Goal: Task Accomplishment & Management: Manage account settings

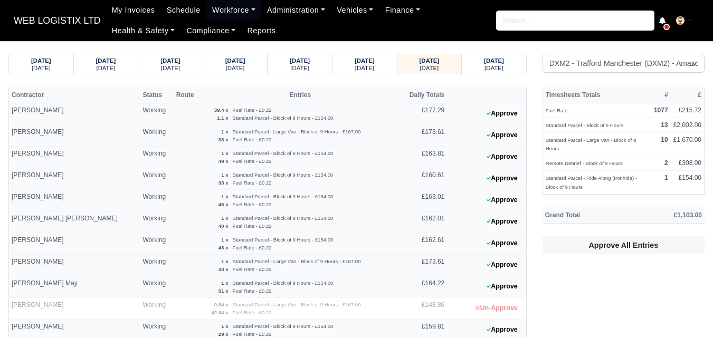
select select "1"
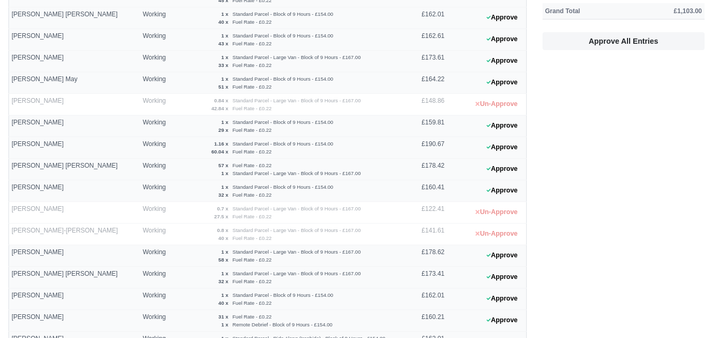
scroll to position [202, 0]
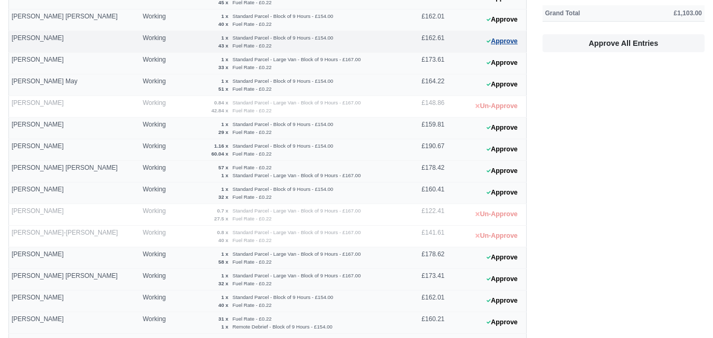
click at [495, 44] on button "Approve" at bounding box center [502, 41] width 43 height 15
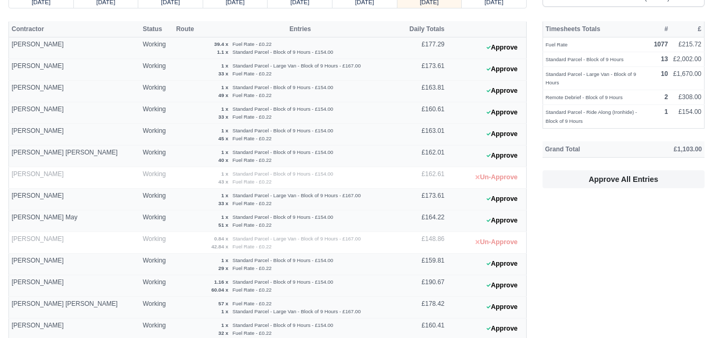
scroll to position [53, 0]
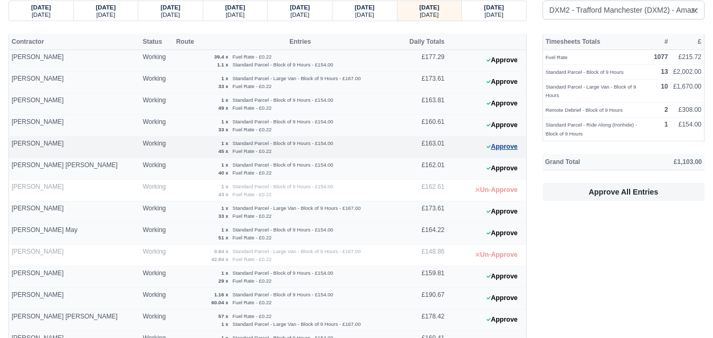
click at [513, 147] on button "Approve" at bounding box center [502, 146] width 43 height 15
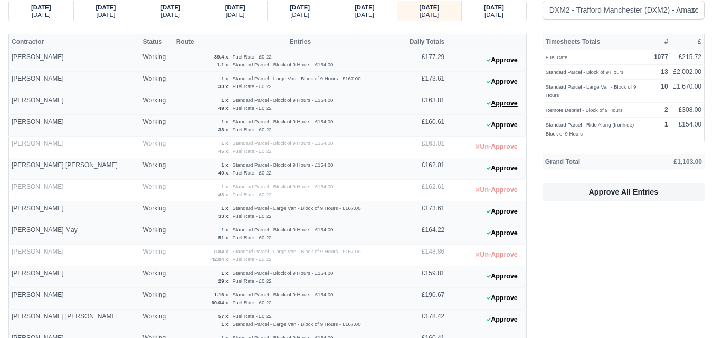
click at [506, 103] on button "Approve" at bounding box center [502, 103] width 43 height 15
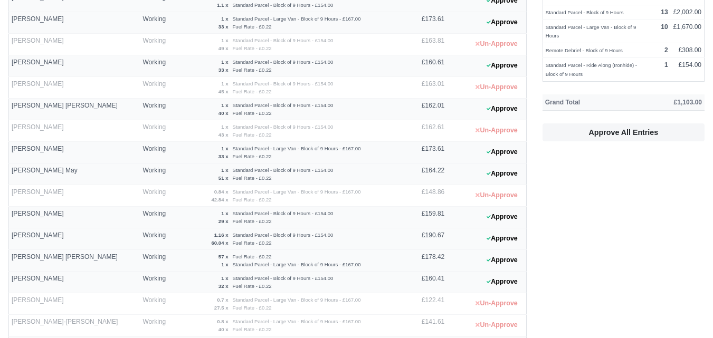
scroll to position [217, 0]
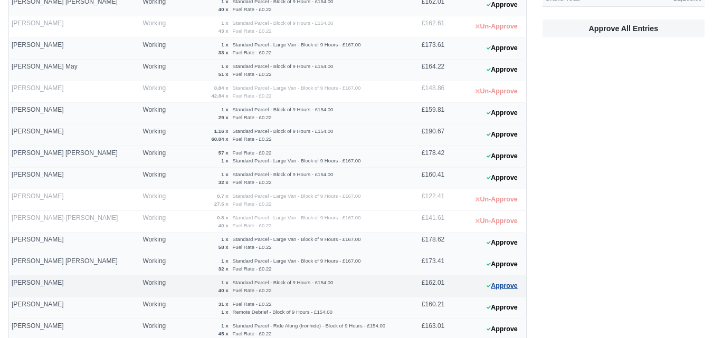
click at [504, 285] on button "Approve" at bounding box center [502, 286] width 43 height 15
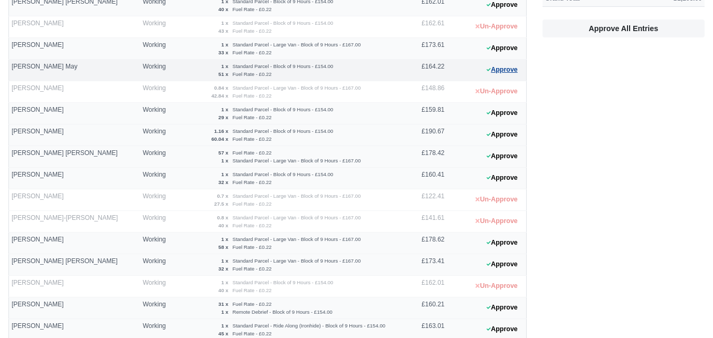
click at [500, 72] on button "Approve" at bounding box center [502, 69] width 43 height 15
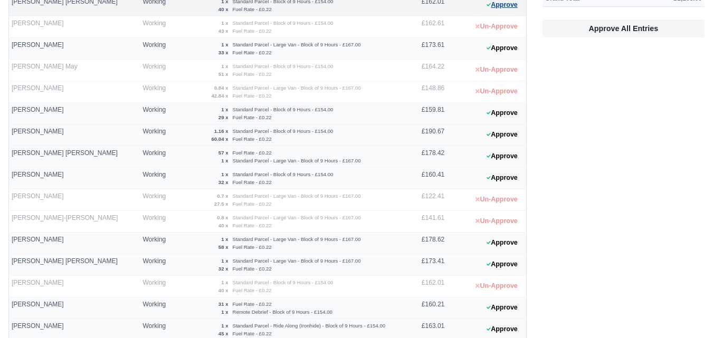
click at [497, 8] on button "Approve" at bounding box center [502, 4] width 43 height 15
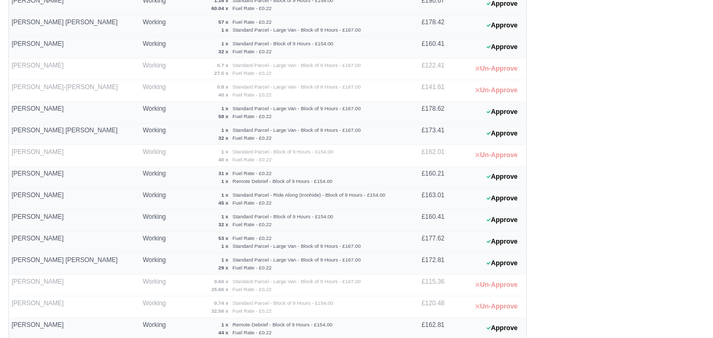
scroll to position [361, 0]
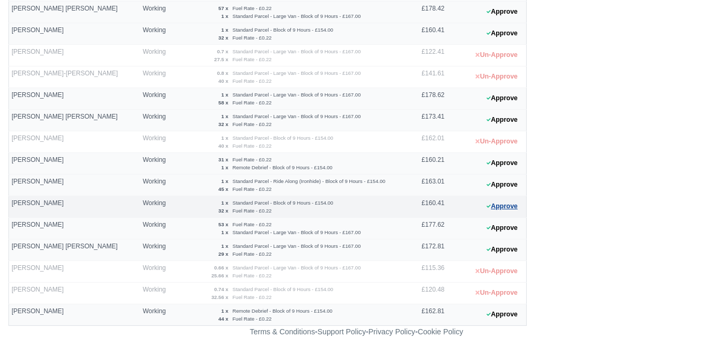
click at [523, 209] on button "Approve" at bounding box center [502, 206] width 43 height 15
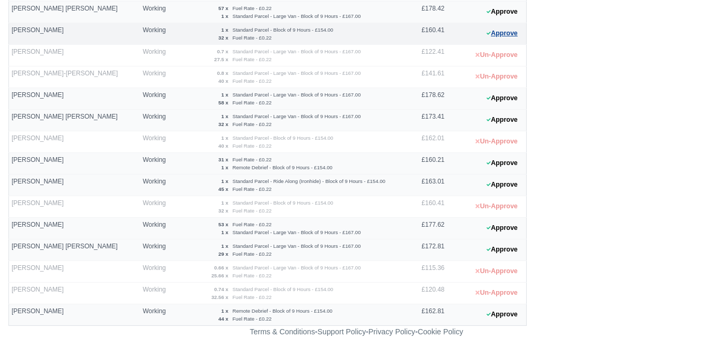
click at [519, 27] on button "Approve" at bounding box center [502, 33] width 43 height 15
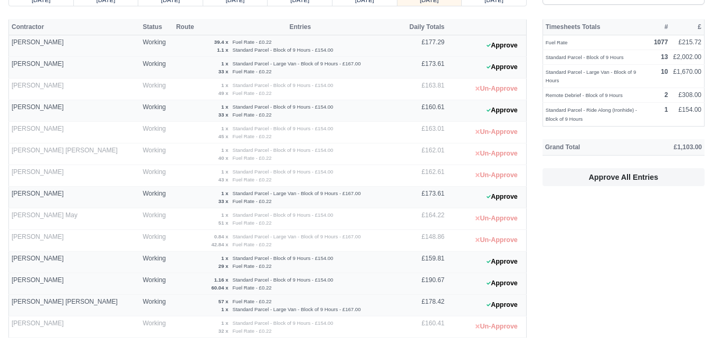
scroll to position [0, 0]
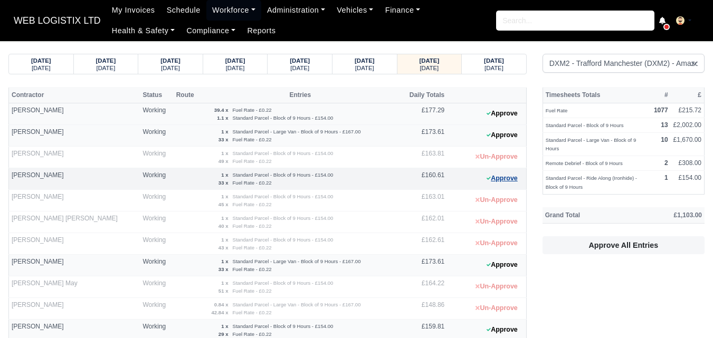
click at [514, 177] on button "Approve" at bounding box center [502, 178] width 43 height 15
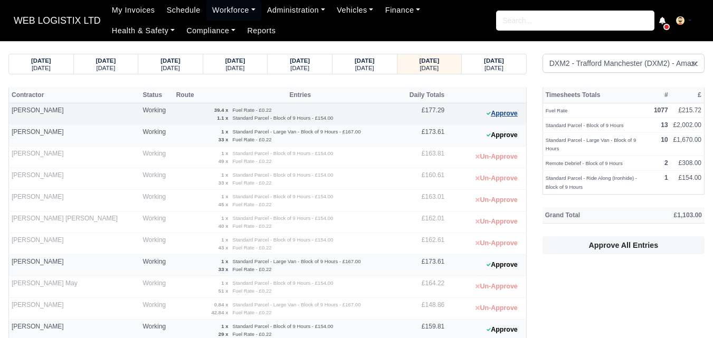
click at [497, 116] on button "Approve" at bounding box center [502, 113] width 43 height 15
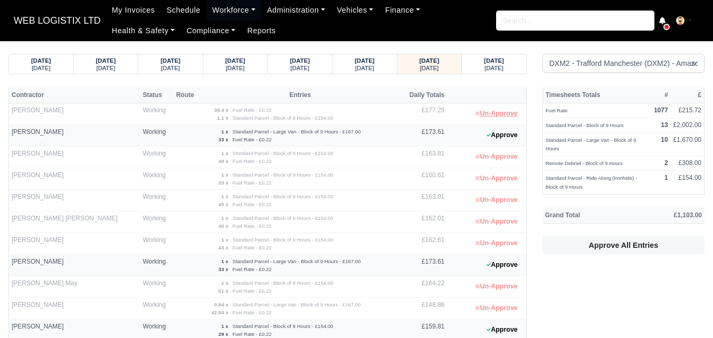
click at [497, 116] on button "Un-Approve" at bounding box center [496, 113] width 53 height 15
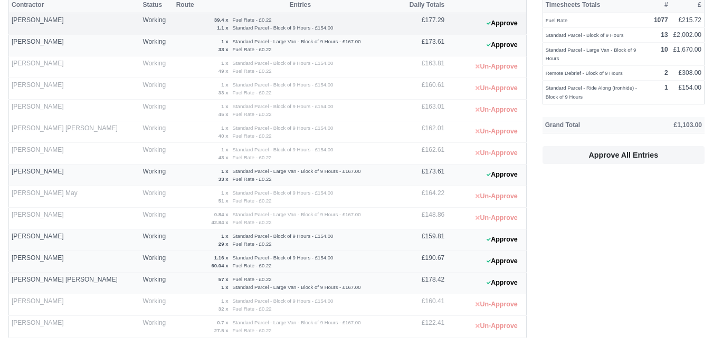
scroll to position [140, 0]
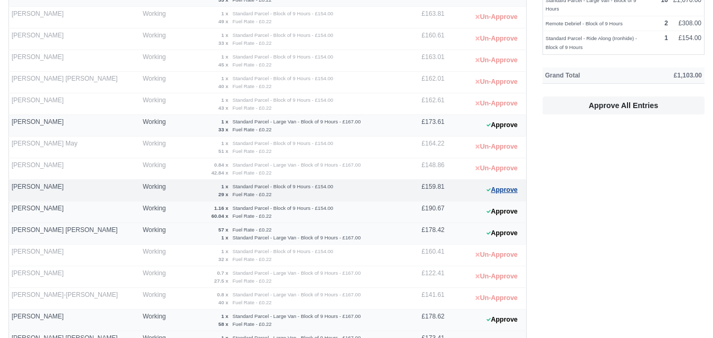
click at [509, 195] on button "Approve" at bounding box center [502, 190] width 43 height 15
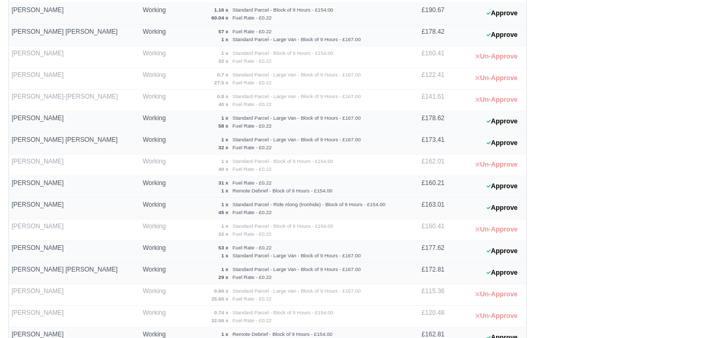
scroll to position [361, 0]
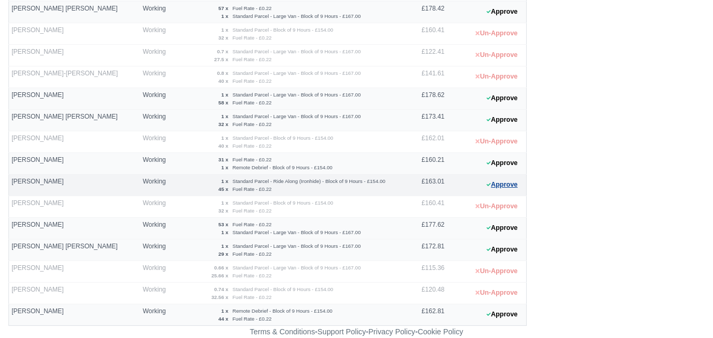
click at [492, 185] on button "Approve" at bounding box center [502, 184] width 43 height 15
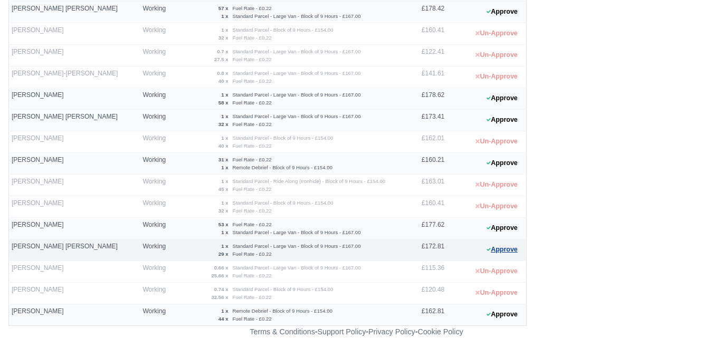
click at [522, 251] on button "Approve" at bounding box center [502, 249] width 43 height 15
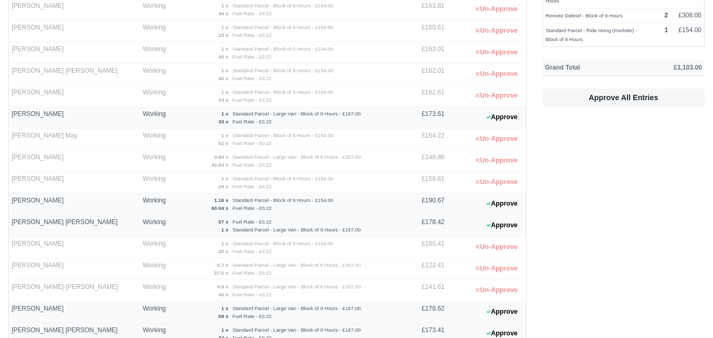
scroll to position [136, 0]
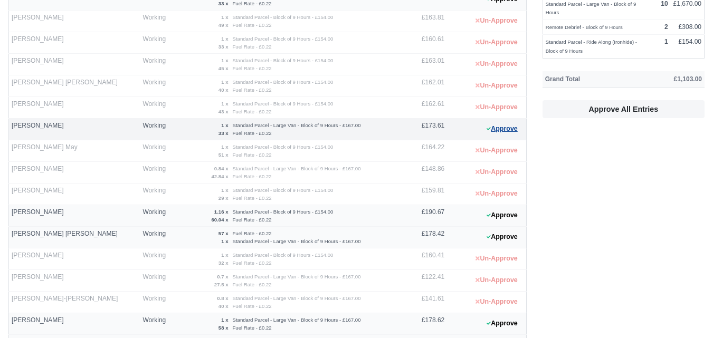
click at [489, 135] on button "Approve" at bounding box center [502, 128] width 43 height 15
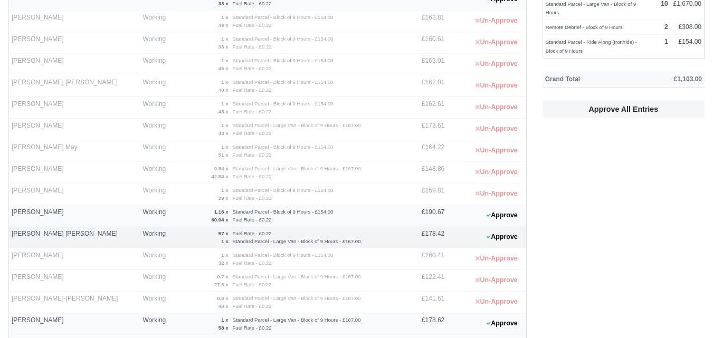
click at [488, 245] on 1756563891 "Approve" at bounding box center [486, 238] width 79 height 22
click at [492, 238] on button "Approve" at bounding box center [502, 236] width 43 height 15
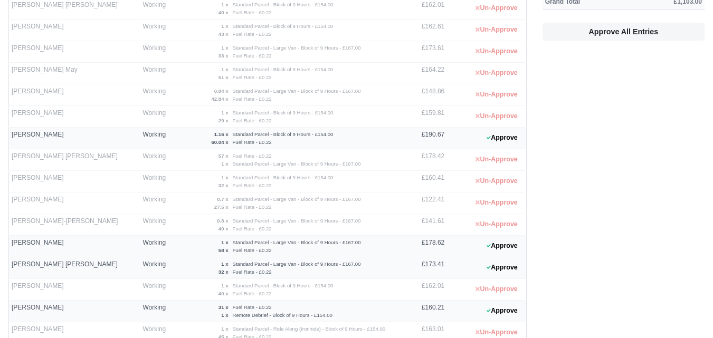
scroll to position [361, 0]
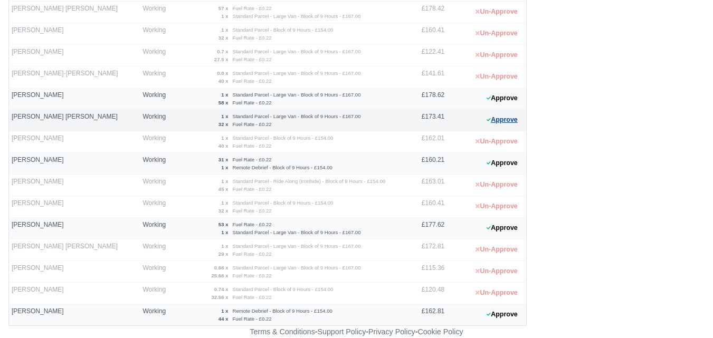
click at [500, 122] on button "Approve" at bounding box center [502, 119] width 43 height 15
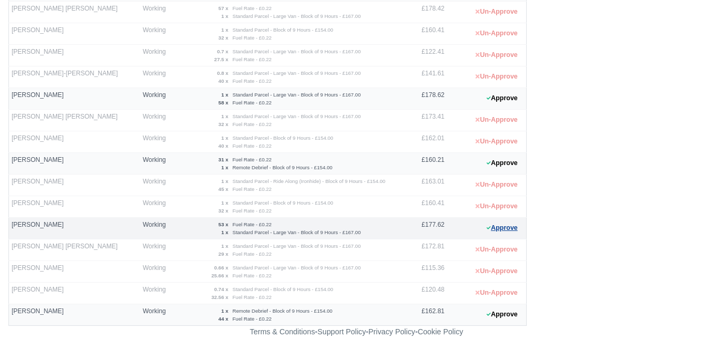
click at [518, 227] on button "Approve" at bounding box center [502, 228] width 43 height 15
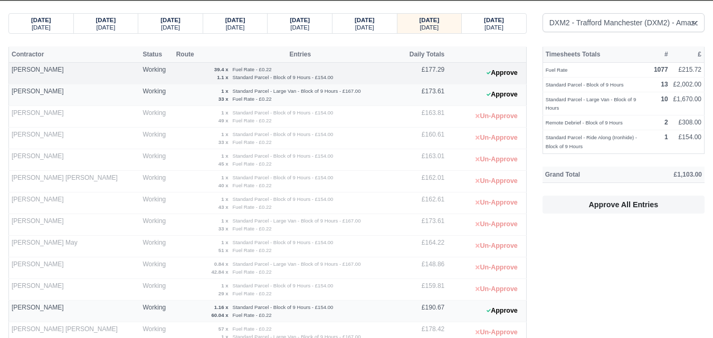
scroll to position [14, 0]
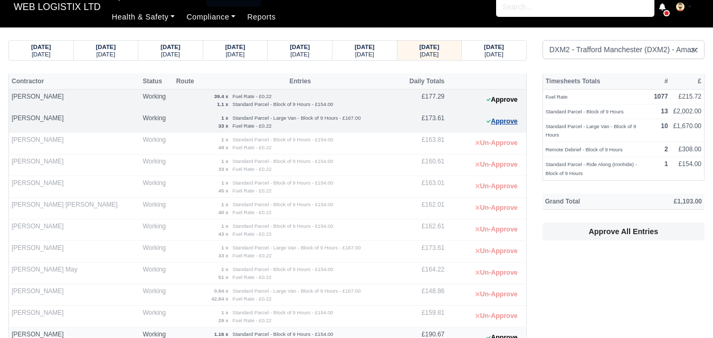
click at [510, 122] on button "Approve" at bounding box center [502, 121] width 43 height 15
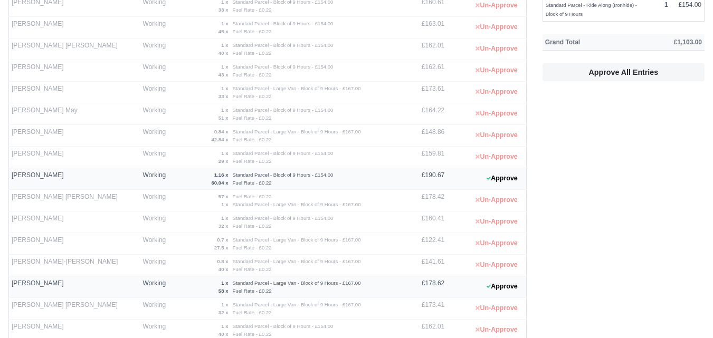
scroll to position [188, 0]
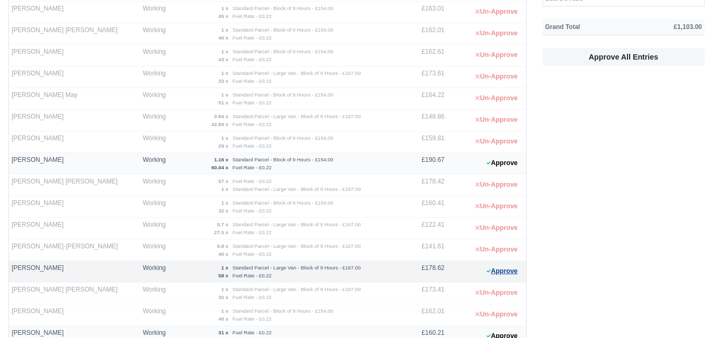
click at [500, 270] on button "Approve" at bounding box center [502, 271] width 43 height 15
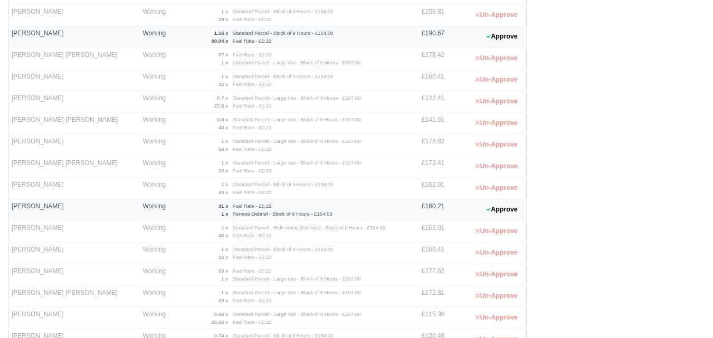
scroll to position [321, 0]
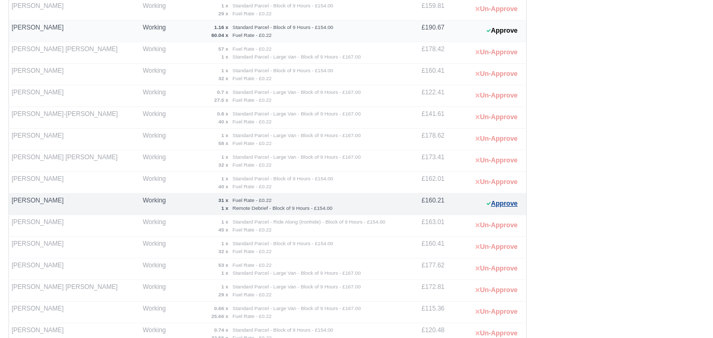
click at [506, 203] on button "Approve" at bounding box center [502, 203] width 43 height 15
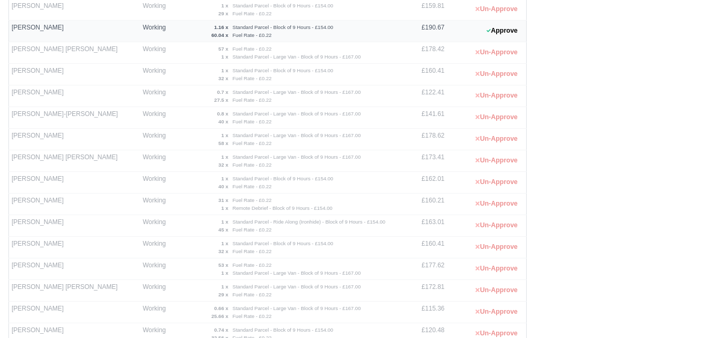
scroll to position [361, 0]
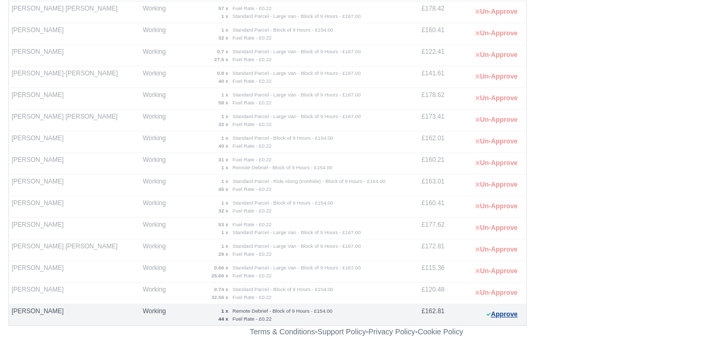
click at [515, 312] on button "Approve" at bounding box center [502, 314] width 43 height 15
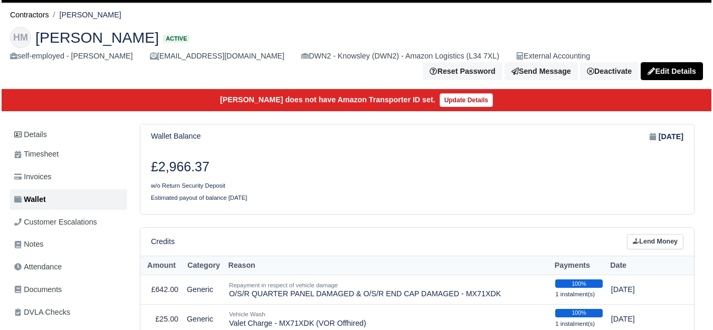
scroll to position [39, 0]
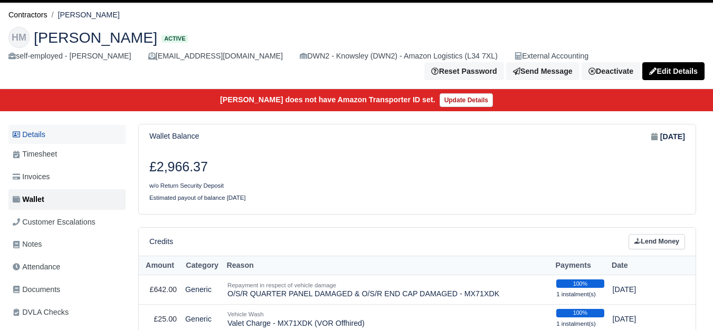
click at [58, 138] on link "Details" at bounding box center [66, 135] width 117 height 20
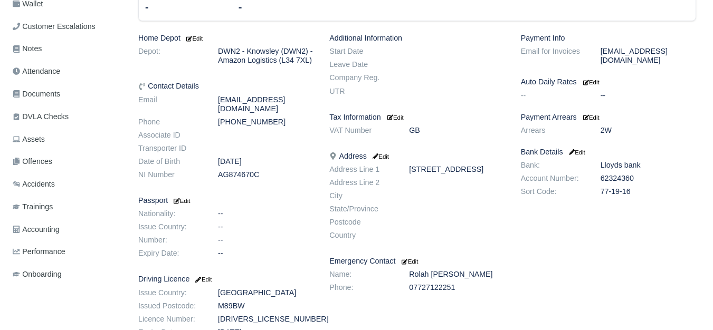
scroll to position [251, 0]
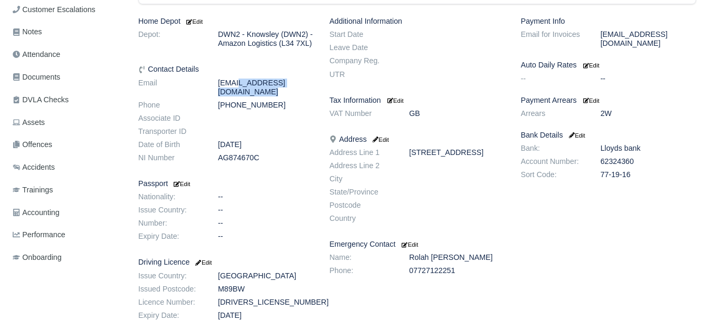
drag, startPoint x: 218, startPoint y: 92, endPoint x: 314, endPoint y: 97, distance: 95.6
click at [314, 97] on dd "[EMAIL_ADDRESS][DOMAIN_NAME]" at bounding box center [265, 88] width 111 height 18
copy dd "[EMAIL_ADDRESS][DOMAIN_NAME]"
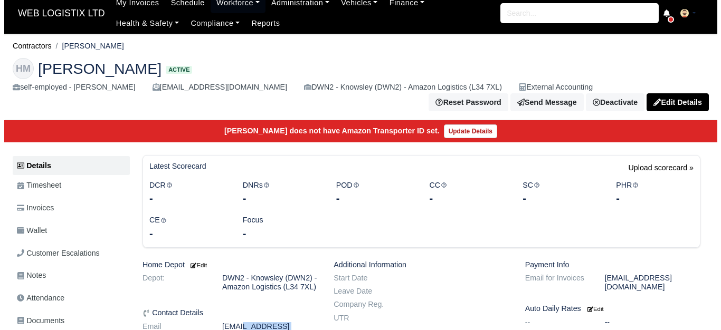
scroll to position [0, 0]
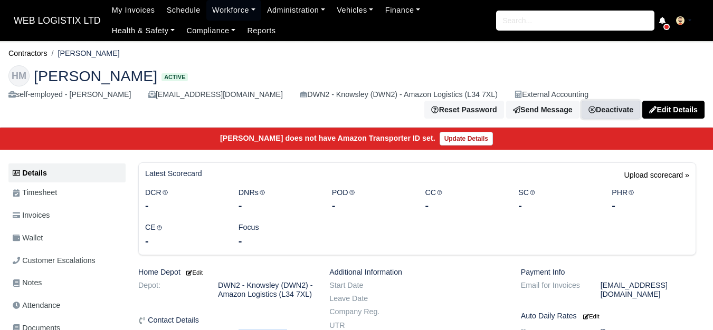
click at [611, 110] on link "Deactivate" at bounding box center [610, 110] width 59 height 18
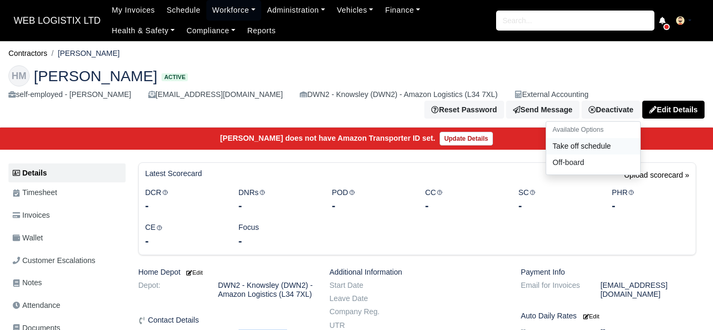
click at [585, 146] on link "Take off schedule" at bounding box center [593, 146] width 94 height 16
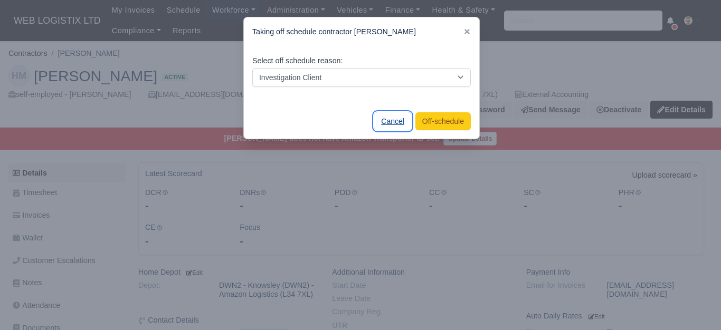
click at [382, 124] on link "Cancel" at bounding box center [392, 121] width 37 height 18
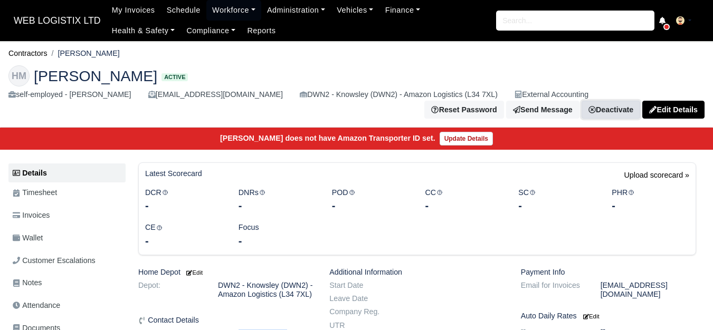
click at [611, 112] on link "Deactivate" at bounding box center [610, 110] width 59 height 18
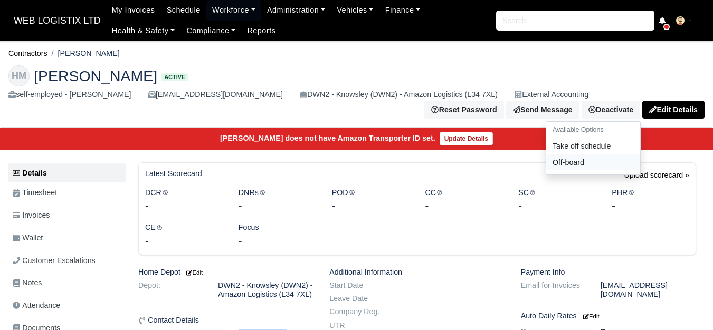
click at [563, 159] on link "Off-board" at bounding box center [593, 162] width 94 height 16
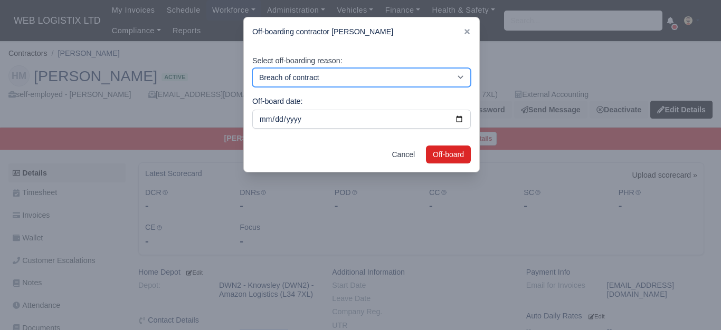
click at [299, 78] on select "Breach of contract Personal decision Too many parcels Heavy routes Another comp…" at bounding box center [361, 77] width 218 height 19
select select "personal-decision"
click at [252, 68] on select "Breach of contract Personal decision Too many parcels Heavy routes Another comp…" at bounding box center [361, 77] width 218 height 19
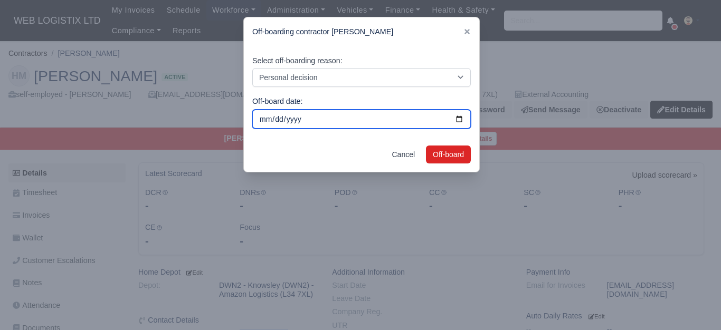
click at [452, 118] on input "2025-08-30" at bounding box center [361, 119] width 218 height 19
type input "2025-08-08"
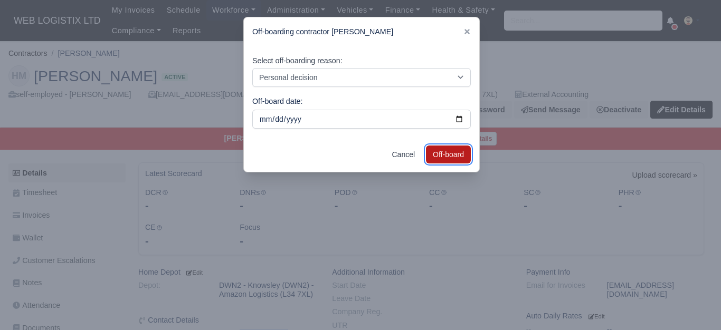
click at [452, 151] on button "Off-board" at bounding box center [448, 155] width 45 height 18
